Goal: Information Seeking & Learning: Learn about a topic

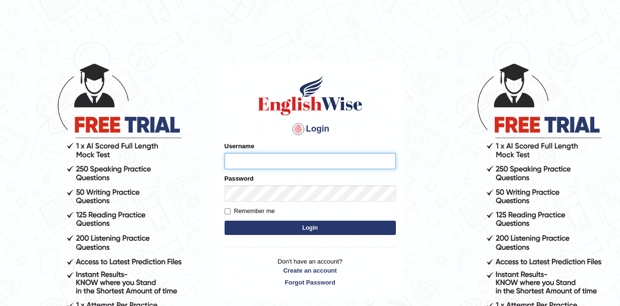
type input "SHIFIN3901"
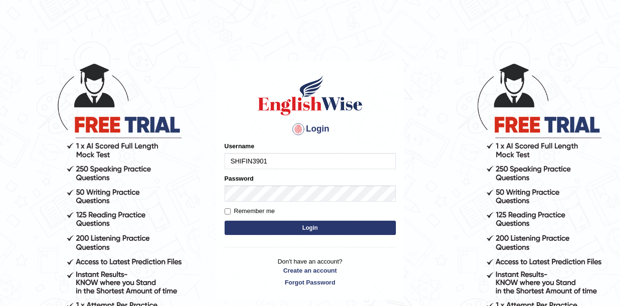
click at [321, 233] on button "Login" at bounding box center [310, 227] width 171 height 14
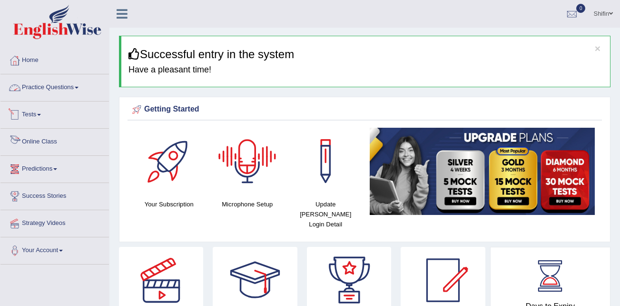
click at [55, 87] on link "Practice Questions" at bounding box center [54, 86] width 109 height 24
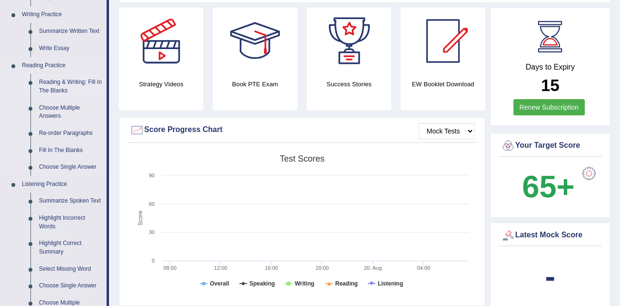
scroll to position [238, 0]
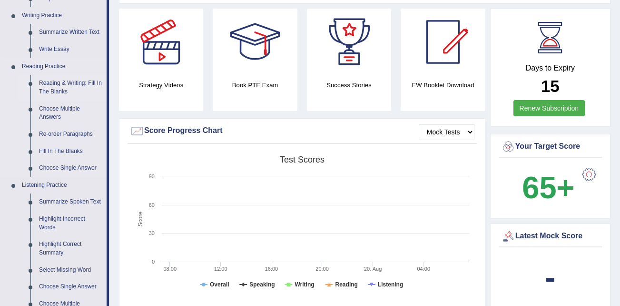
click at [60, 81] on link "Reading & Writing: Fill In The Blanks" at bounding box center [71, 87] width 72 height 25
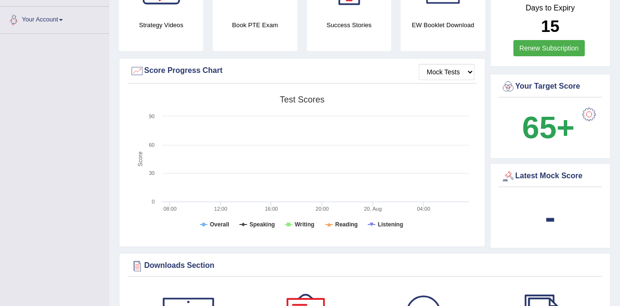
scroll to position [745, 0]
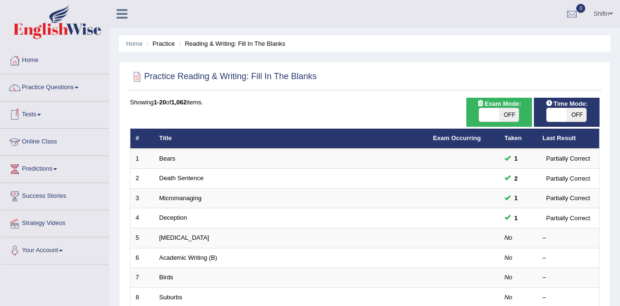
click at [561, 113] on span at bounding box center [557, 114] width 20 height 13
checkbox input "true"
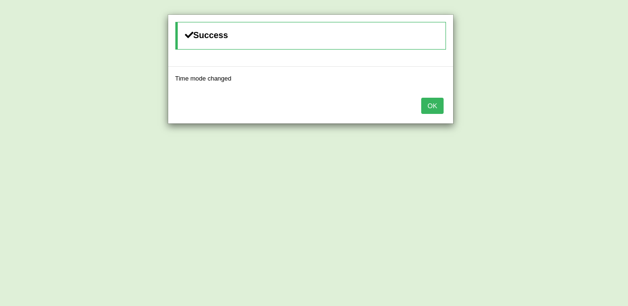
click at [429, 101] on button "OK" at bounding box center [432, 106] width 22 height 16
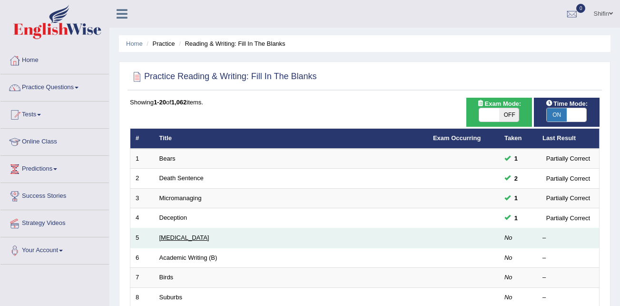
click at [186, 239] on link "[MEDICAL_DATA]" at bounding box center [185, 237] width 50 height 7
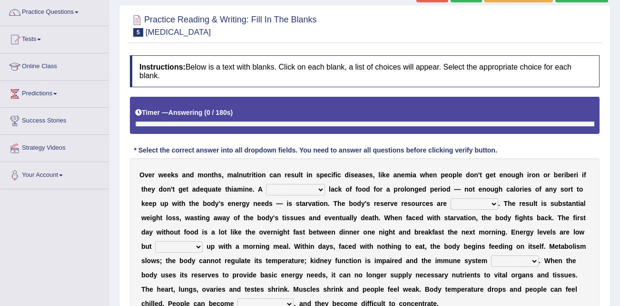
scroll to position [143, 0]
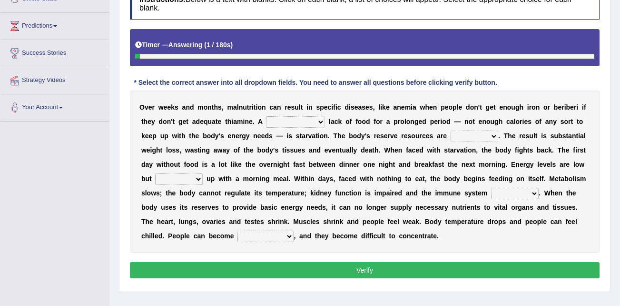
click at [270, 120] on select "severe distinguishing proper distinctive" at bounding box center [295, 121] width 59 height 11
click at [269, 124] on select "severe distinguishing proper distinctive" at bounding box center [295, 121] width 59 height 11
select select "distinctive"
click at [266, 116] on select "severe distinguishing proper distinctive" at bounding box center [295, 121] width 59 height 11
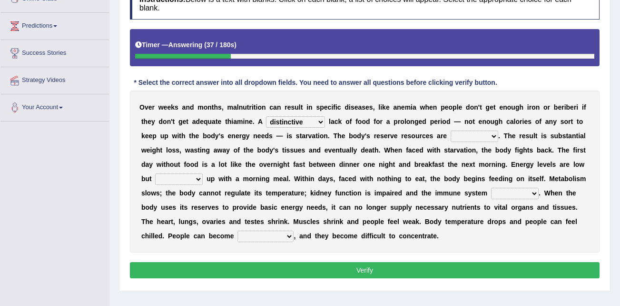
click at [451, 138] on select "obsoleted depleted pelleted deleted" at bounding box center [475, 135] width 48 height 11
select select "obsoleted"
click at [451, 130] on select "obsoleted depleted pelleted deleted" at bounding box center [475, 135] width 48 height 11
click at [451, 138] on select "obsoleted depleted pelleted deleted" at bounding box center [475, 135] width 48 height 11
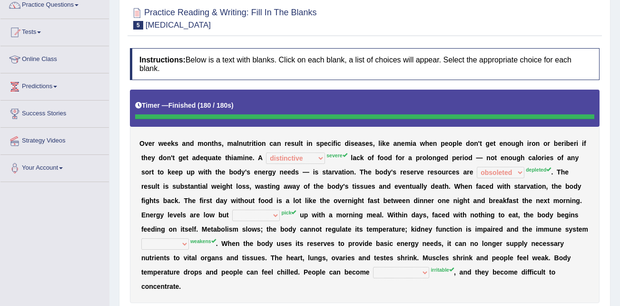
scroll to position [48, 0]
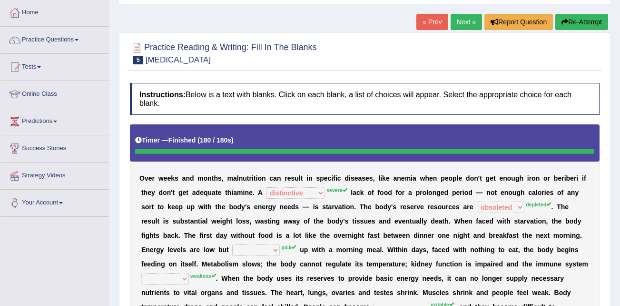
click at [584, 20] on button "Re-Attempt" at bounding box center [582, 22] width 53 height 16
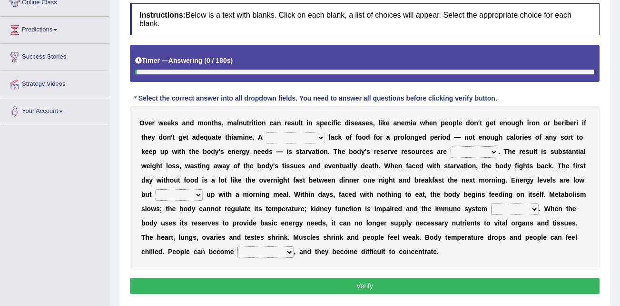
scroll to position [143, 0]
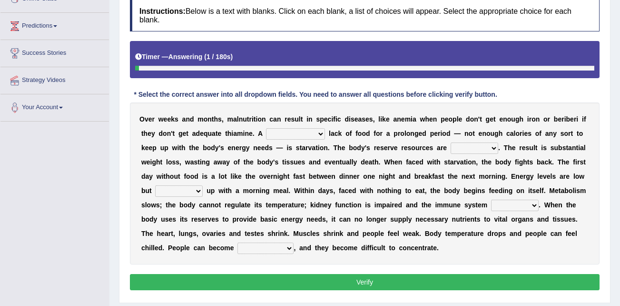
click at [277, 136] on select "severe distinguishing proper distinctive" at bounding box center [295, 133] width 59 height 11
click at [428, 158] on b "w" at bounding box center [430, 162] width 5 height 8
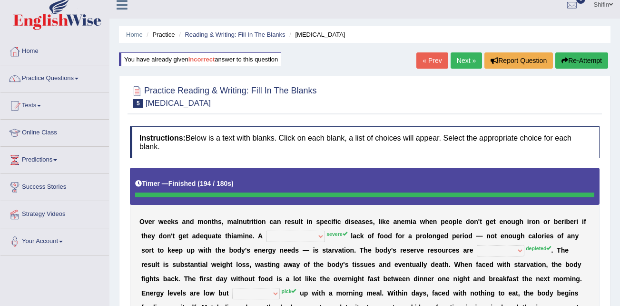
scroll to position [0, 0]
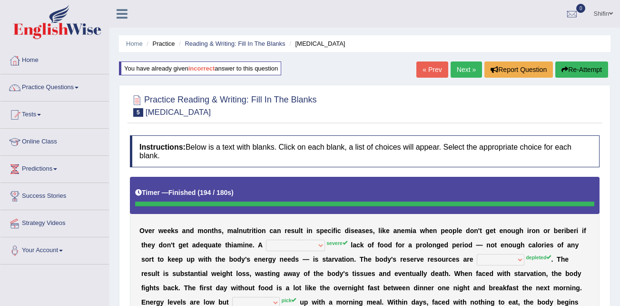
click at [594, 69] on button "Re-Attempt" at bounding box center [582, 69] width 53 height 16
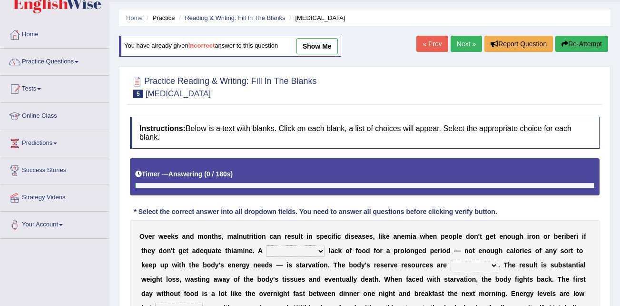
scroll to position [95, 0]
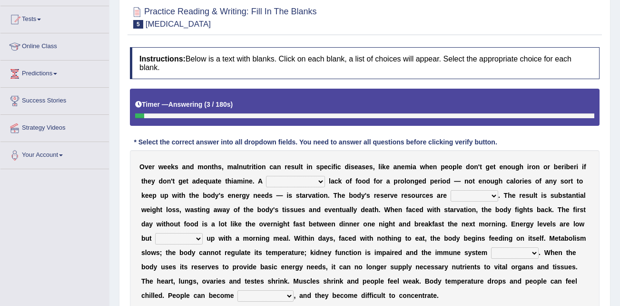
click at [269, 181] on select "severe distinguishing proper distinctive" at bounding box center [295, 181] width 59 height 11
select select "severe"
click at [266, 176] on select "severe distinguishing proper distinctive" at bounding box center [295, 181] width 59 height 11
click at [277, 182] on select "severe distinguishing proper distinctive" at bounding box center [295, 181] width 59 height 11
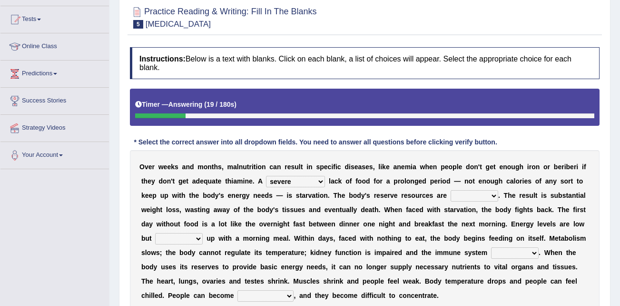
click at [451, 195] on select "obsoleted depleted pelleted deleted" at bounding box center [475, 195] width 48 height 11
select select "pelleted"
click at [451, 190] on select "obsoleted depleted pelleted deleted" at bounding box center [475, 195] width 48 height 11
click at [203, 233] on select "feed come chill pick" at bounding box center [179, 238] width 48 height 11
select select "feed"
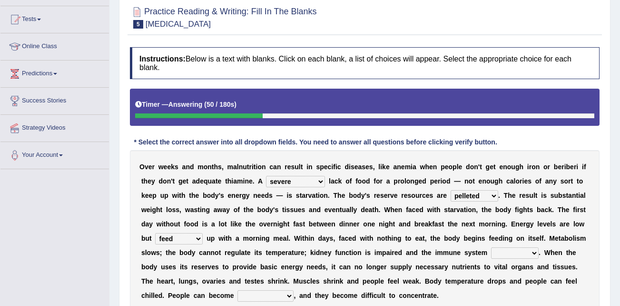
click at [203, 233] on select "feed come chill pick" at bounding box center [179, 238] width 48 height 11
click at [491, 251] on select "deepens deafens weakens surpasses" at bounding box center [515, 252] width 48 height 11
select select "weakens"
click at [491, 247] on select "deepens deafens weakens surpasses" at bounding box center [515, 252] width 48 height 11
click at [294, 290] on select "irritable commutable indisputable transportable" at bounding box center [266, 295] width 56 height 11
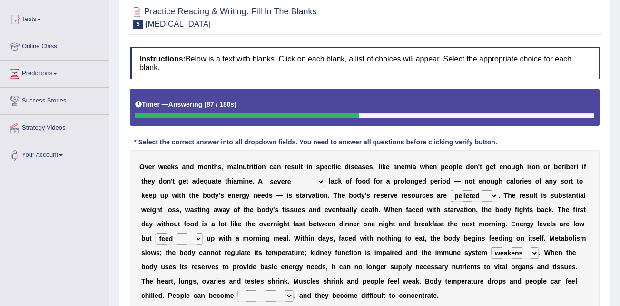
click at [464, 292] on div "O v e r w e e k s a n d m o n t h s , m a l n u t r i t i o n c a n r e s u l t…" at bounding box center [365, 231] width 470 height 162
click at [294, 290] on select "irritable commutable indisputable transportable" at bounding box center [266, 295] width 56 height 11
select select "irritable"
click at [294, 290] on select "irritable commutable indisputable transportable" at bounding box center [266, 295] width 56 height 11
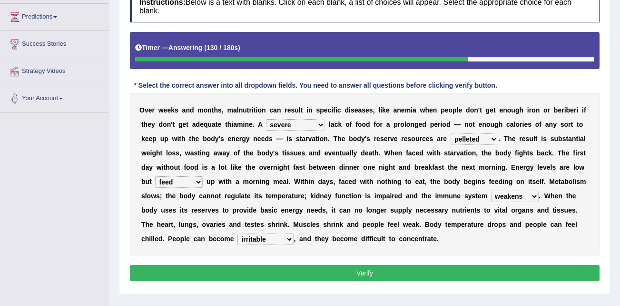
scroll to position [190, 0]
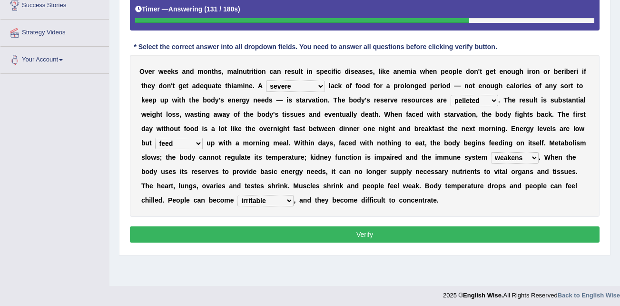
click at [383, 236] on button "Verify" at bounding box center [365, 234] width 470 height 16
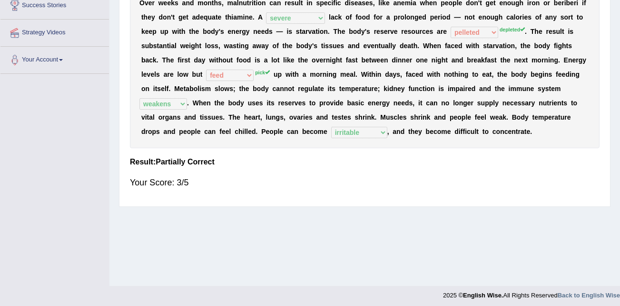
scroll to position [143, 0]
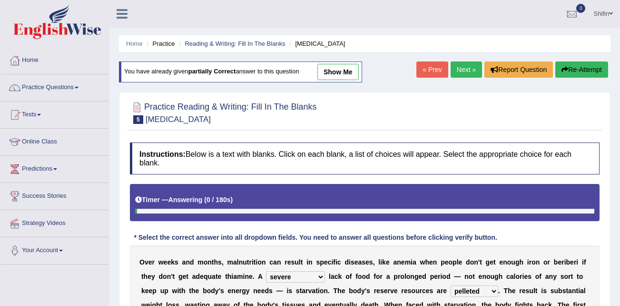
select select "severe"
select select "pelleted"
select select "feed"
select select "weakens"
select select "irritable"
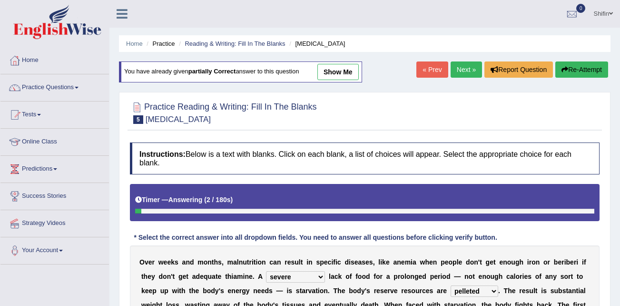
click at [468, 68] on link "Next »" at bounding box center [466, 69] width 31 height 16
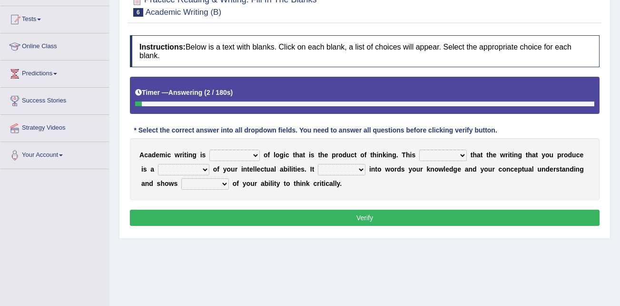
click at [243, 158] on select "expectation entitlement expression exchange" at bounding box center [234, 155] width 50 height 11
select select "expression"
click at [209, 150] on select "expectation entitlement expression exchange" at bounding box center [234, 155] width 50 height 11
click at [226, 161] on div "A c a d e m i c w r i t i n g i s expectation entitlement expression exchange o…" at bounding box center [365, 169] width 470 height 62
click at [225, 155] on select "expectation entitlement expression exchange" at bounding box center [234, 155] width 50 height 11
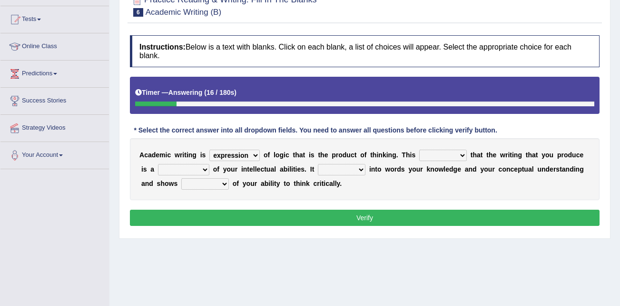
click at [225, 155] on select "expectation entitlement expression exchange" at bounding box center [234, 155] width 50 height 11
click at [419, 153] on select "means questions stipulates answers" at bounding box center [443, 155] width 48 height 11
select select "means"
click at [419, 150] on select "means questions stipulates answers" at bounding box center [443, 155] width 48 height 11
click at [180, 171] on select "redundancy mission credit reflection" at bounding box center [183, 169] width 51 height 11
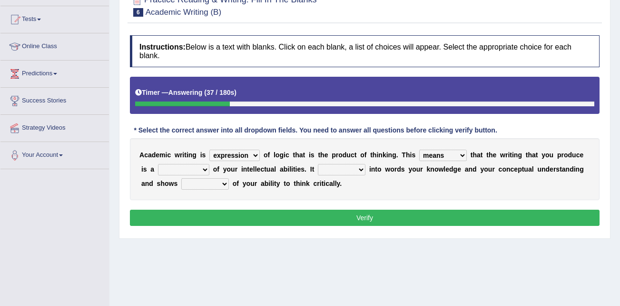
select select "reflection"
click at [158, 164] on select "redundancy mission credit reflection" at bounding box center [183, 169] width 51 height 11
click at [318, 168] on select "enriches shows allows puts" at bounding box center [342, 169] width 48 height 11
select select "enriches"
click at [318, 164] on select "enriches shows allows puts" at bounding box center [342, 169] width 48 height 11
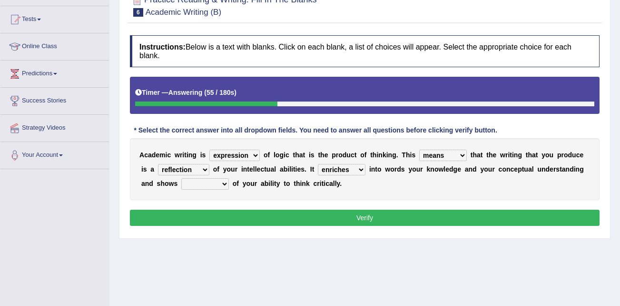
click at [318, 170] on select "enriches shows allows puts" at bounding box center [342, 169] width 48 height 11
click at [181, 187] on select "hassle excuse capacity evidence" at bounding box center [205, 183] width 48 height 11
select select "evidence"
click at [181, 178] on select "hassle excuse capacity evidence" at bounding box center [205, 183] width 48 height 11
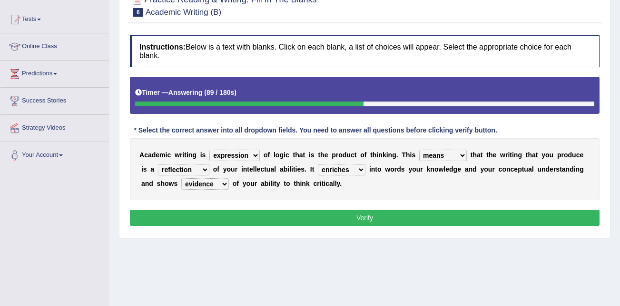
click at [330, 169] on select "enriches shows allows puts" at bounding box center [342, 169] width 48 height 11
click at [390, 191] on div "A c a d e m i c w r i t i n g i s expectation entitlement expression exchange o…" at bounding box center [365, 169] width 470 height 62
click at [376, 218] on button "Verify" at bounding box center [365, 217] width 470 height 16
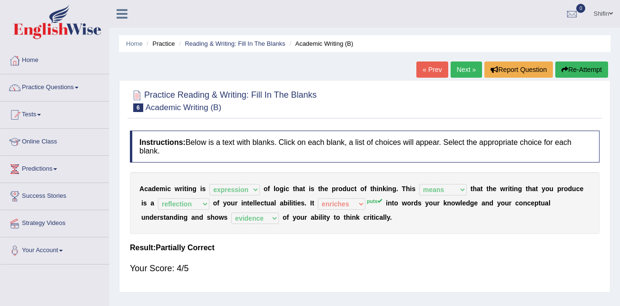
click at [461, 75] on link "Next »" at bounding box center [466, 69] width 31 height 16
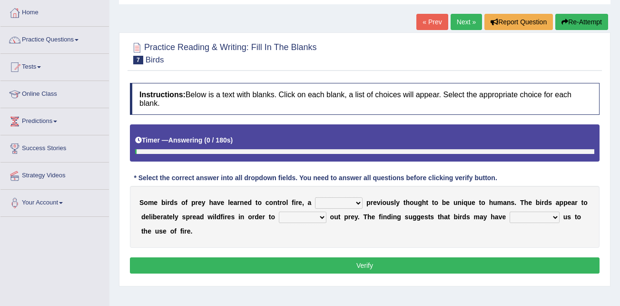
scroll to position [48, 0]
click at [331, 203] on select "question profile tale skill" at bounding box center [339, 202] width 48 height 11
select select "skill"
click at [315, 197] on select "question profile tale skill" at bounding box center [339, 202] width 48 height 11
click at [290, 217] on select "prevent limit span flush" at bounding box center [303, 216] width 48 height 11
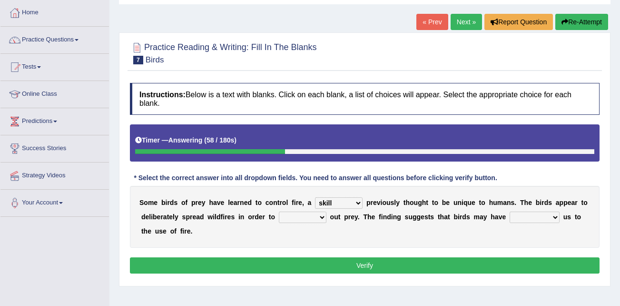
select select "prevent"
click at [279, 211] on select "prevent limit span flush" at bounding box center [303, 216] width 48 height 11
click at [285, 215] on select "prevent limit span flush" at bounding box center [303, 216] width 48 height 11
click at [367, 225] on div "S o m e b i r d s o f p r e y h a v e l e a r n e d t o c o n t r o l f i r e ,…" at bounding box center [365, 217] width 470 height 62
click at [510, 217] on select "prophesied beaten transmitted forced" at bounding box center [535, 216] width 50 height 11
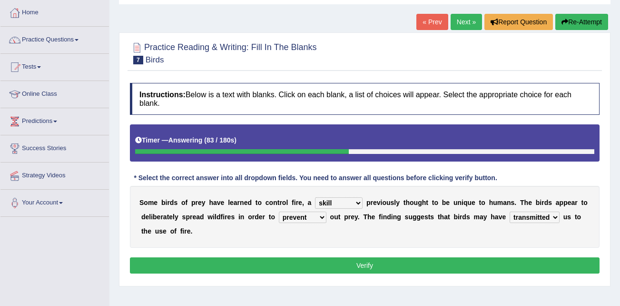
click at [510, 211] on select "prophesied beaten transmitted forced" at bounding box center [535, 216] width 50 height 11
click at [510, 217] on select "prophesied beaten transmitted forced" at bounding box center [535, 216] width 50 height 11
click at [510, 211] on select "prophesied beaten transmitted forced" at bounding box center [535, 216] width 50 height 11
click at [510, 218] on select "prophesied beaten transmitted forced" at bounding box center [535, 216] width 50 height 11
select select "transmitted"
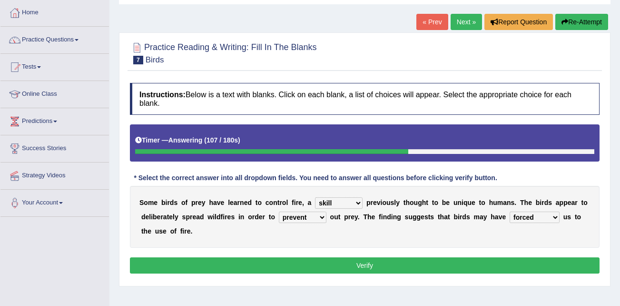
click at [510, 211] on select "prophesied beaten transmitted forced" at bounding box center [535, 216] width 50 height 11
click at [303, 218] on select "prevent limit span flush" at bounding box center [303, 216] width 48 height 11
select select "span"
click at [279, 211] on select "prevent limit span flush" at bounding box center [303, 216] width 48 height 11
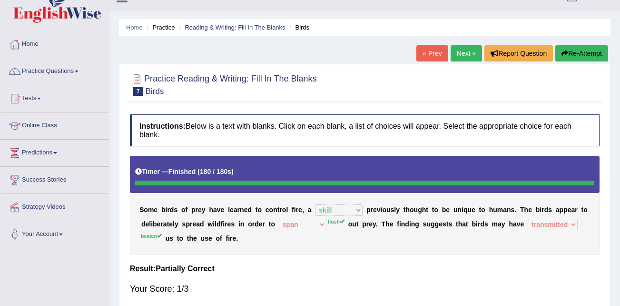
scroll to position [0, 0]
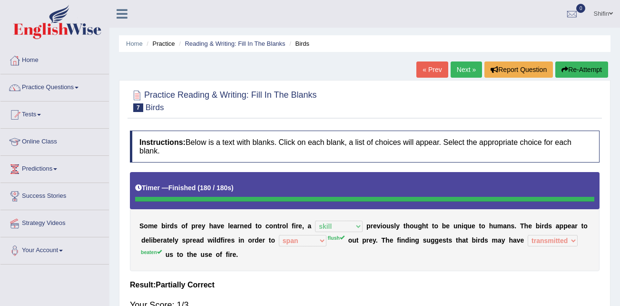
click at [461, 70] on link "Next »" at bounding box center [466, 69] width 31 height 16
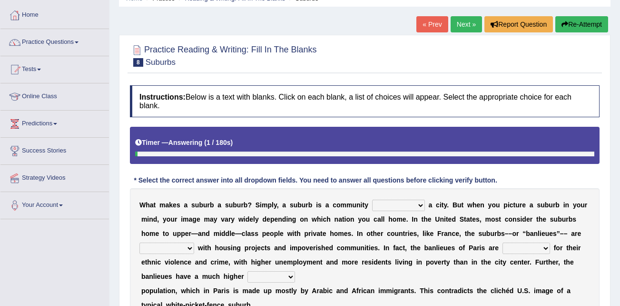
scroll to position [48, 0]
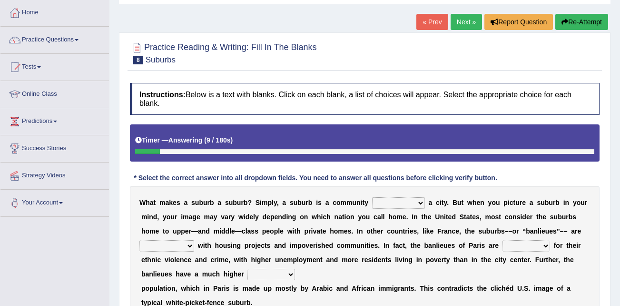
click at [377, 201] on select "lying locating situating surrounding" at bounding box center [398, 202] width 53 height 11
select select "locating"
click at [372, 197] on select "lying locating situating surrounding" at bounding box center [398, 202] width 53 height 11
click at [372, 199] on select "lying locating situating surrounding" at bounding box center [398, 202] width 53 height 11
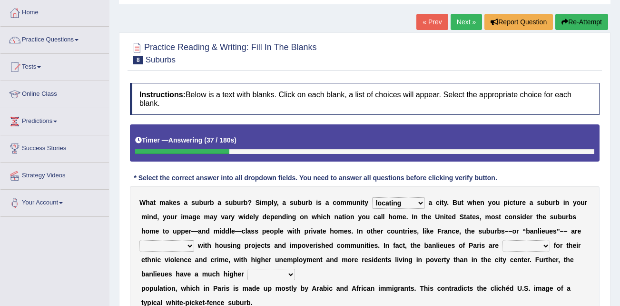
click at [194, 240] on select "antonymous antibiotic synonymous synthetic" at bounding box center [167, 245] width 55 height 11
select select "synonymous"
click at [194, 240] on select "antonymous antibiotic synonymous synthetic" at bounding box center [167, 245] width 55 height 11
click at [503, 245] on select "clamorous sensitive famous notorious" at bounding box center [527, 245] width 48 height 11
select select "notorious"
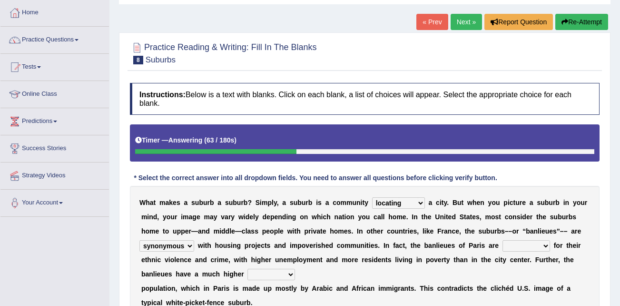
click at [503, 240] on select "clamorous sensitive famous notorious" at bounding box center [527, 245] width 48 height 11
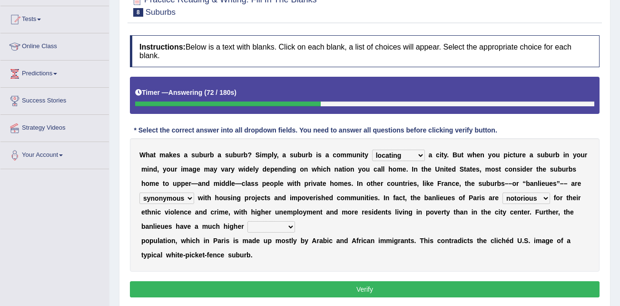
click at [248, 227] on select "local young immigrant senior" at bounding box center [272, 226] width 48 height 11
select select "immigrant"
click at [248, 221] on select "local young immigrant senior" at bounding box center [272, 226] width 48 height 11
click at [248, 227] on select "local young immigrant senior" at bounding box center [272, 226] width 48 height 11
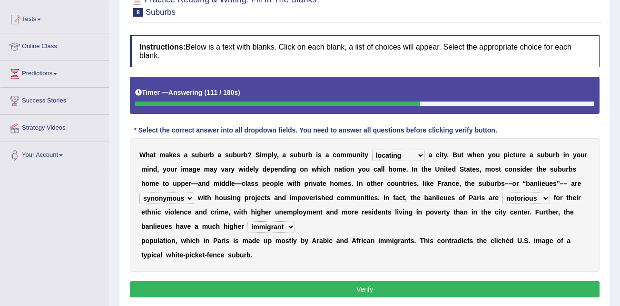
click at [371, 284] on button "Verify" at bounding box center [365, 289] width 470 height 16
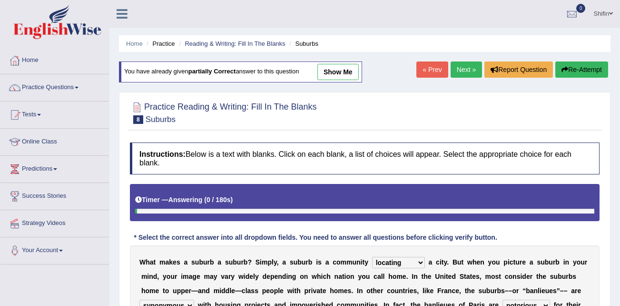
select select "locating"
select select "synonymous"
select select "notorious"
select select "immigrant"
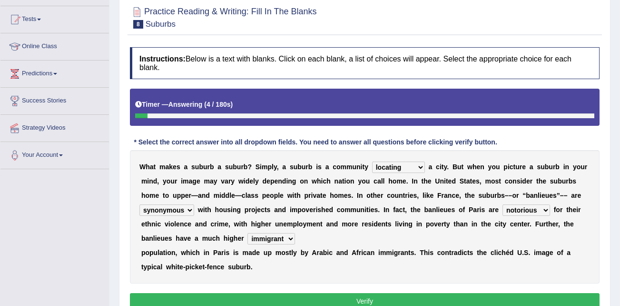
click at [387, 167] on select "lying locating situating surrounding" at bounding box center [398, 166] width 53 height 11
